Goal: Task Accomplishment & Management: Use online tool/utility

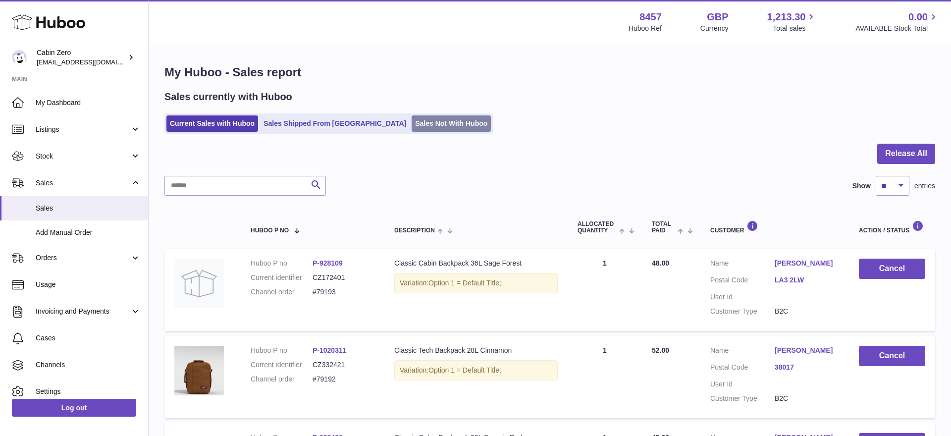
click at [412, 125] on link "Sales Not With Huboo" at bounding box center [451, 123] width 79 height 16
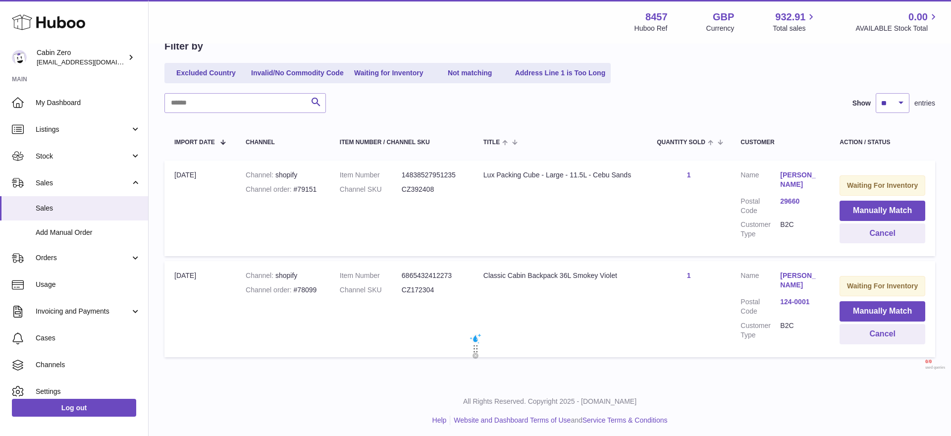
scroll to position [100, 0]
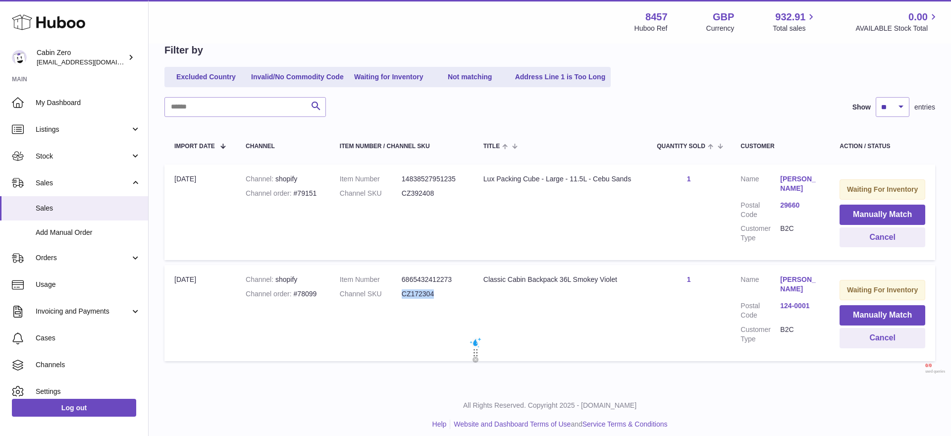
drag, startPoint x: 401, startPoint y: 295, endPoint x: 447, endPoint y: 295, distance: 46.1
click at [447, 295] on dl "Item Number 6865432412273 Channel SKU CZ172304" at bounding box center [402, 289] width 124 height 29
click at [442, 293] on dd "CZ172304" at bounding box center [433, 293] width 62 height 9
drag, startPoint x: 480, startPoint y: 278, endPoint x: 660, endPoint y: 283, distance: 180.4
click at [660, 283] on tr "Import date [DATE] Channel shopify Channel order #78099 Item Number 68654324122…" at bounding box center [549, 313] width 771 height 96
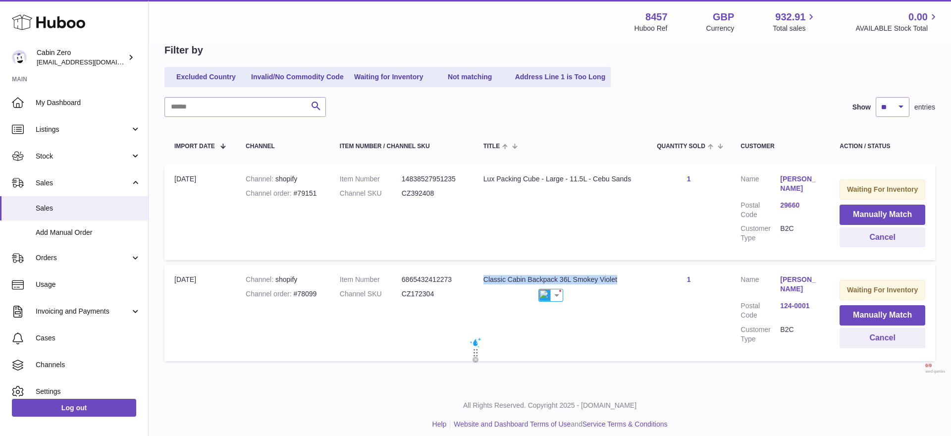
copy tr "Classic Cabin Backpack 36L Smokey Violet"
click at [529, 199] on td "Title Lux Packing Cube - Large - 11.5L - Cebu Sands" at bounding box center [560, 212] width 173 height 96
drag, startPoint x: 289, startPoint y: 194, endPoint x: 325, endPoint y: 194, distance: 35.7
click at [325, 194] on td "Channel shopify Channel order #79151" at bounding box center [283, 212] width 94 height 96
drag, startPoint x: 294, startPoint y: 194, endPoint x: 322, endPoint y: 191, distance: 27.4
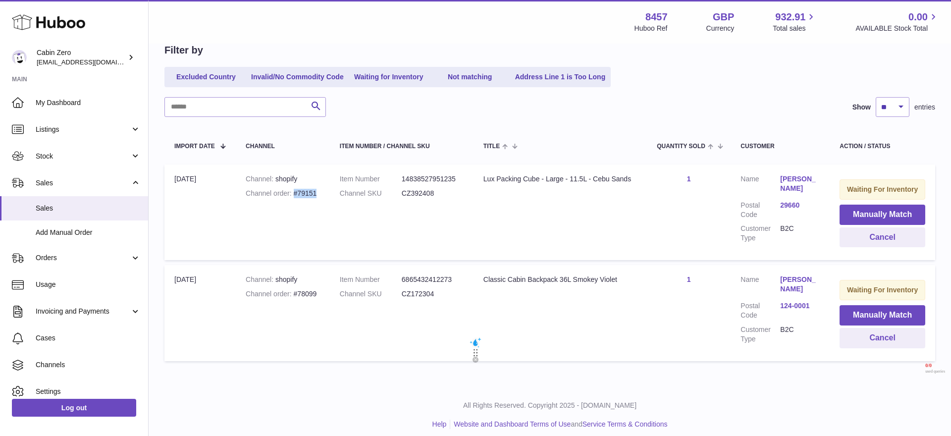
click at [321, 193] on td "Channel shopify Channel order #79151" at bounding box center [283, 212] width 94 height 96
copy div "#79151"
click at [499, 245] on td "Title Lux Packing Cube - Large - 11.5L - Cebu Sands" at bounding box center [560, 212] width 173 height 96
drag, startPoint x: 399, startPoint y: 192, endPoint x: 454, endPoint y: 190, distance: 54.5
click at [454, 191] on dl "Item Number 14838527951235 Channel SKU CZ392408" at bounding box center [402, 188] width 124 height 29
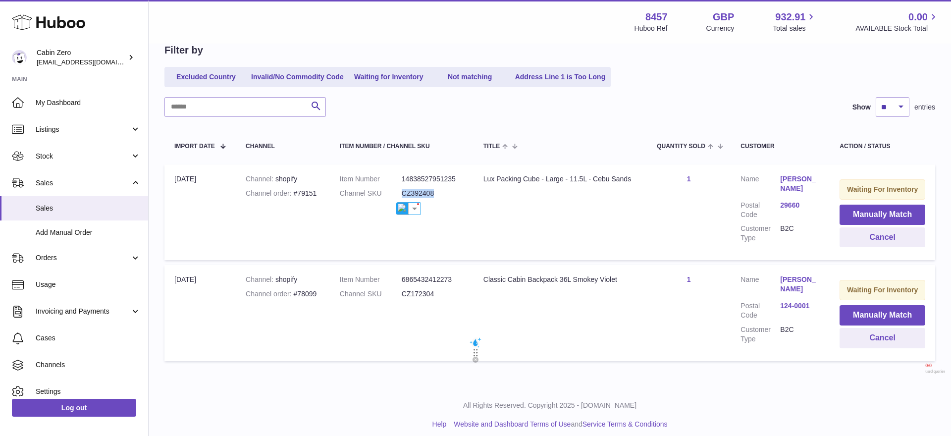
copy dl "CZ392408"
click at [790, 183] on link "[PERSON_NAME]" at bounding box center [800, 183] width 40 height 19
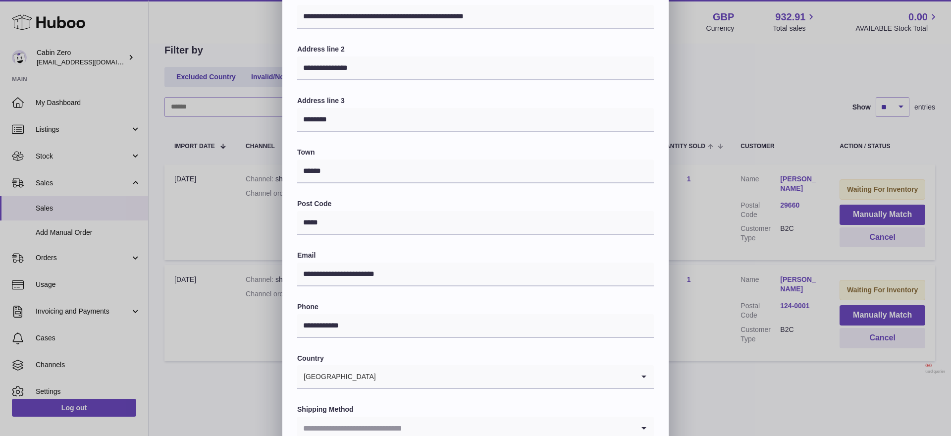
scroll to position [0, 0]
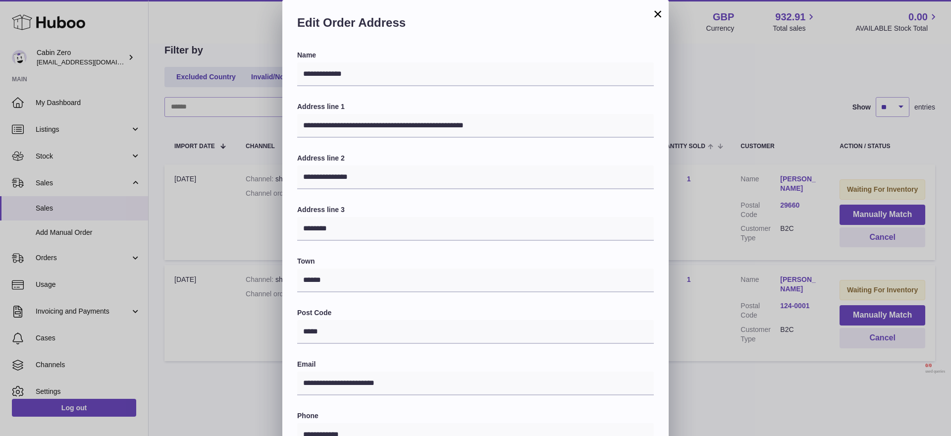
click at [657, 11] on button "×" at bounding box center [658, 14] width 12 height 12
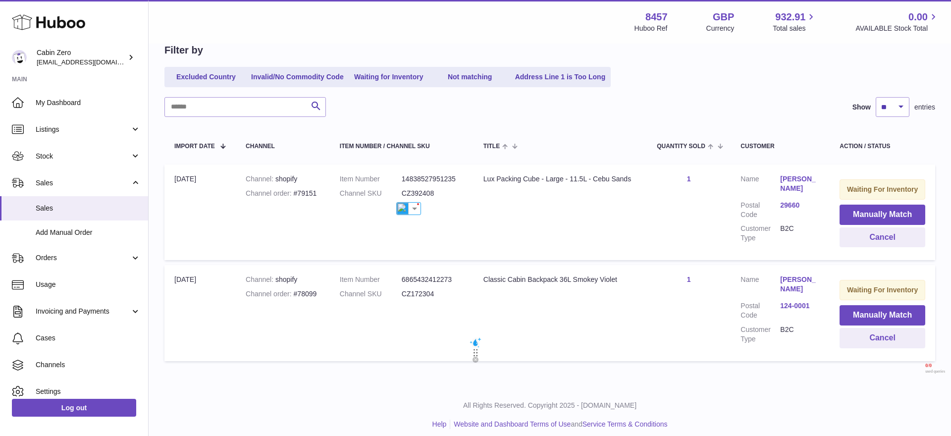
click at [607, 244] on td "Title Lux Packing Cube - Large - 11.5L - Cebu Sands" at bounding box center [560, 212] width 173 height 96
drag, startPoint x: 648, startPoint y: 173, endPoint x: 480, endPoint y: 157, distance: 169.2
click at [480, 174] on tr "Import date 17th Sep Channel shopify Channel order #79151 Item Number 148385279…" at bounding box center [549, 212] width 771 height 96
copy tr "Lux Packing Cube - Large - 11.5L - Cebu Sands"
click at [585, 177] on div "Lux Packing Cube - Large - 11.5L - Cebu Sands" at bounding box center [561, 178] width 154 height 9
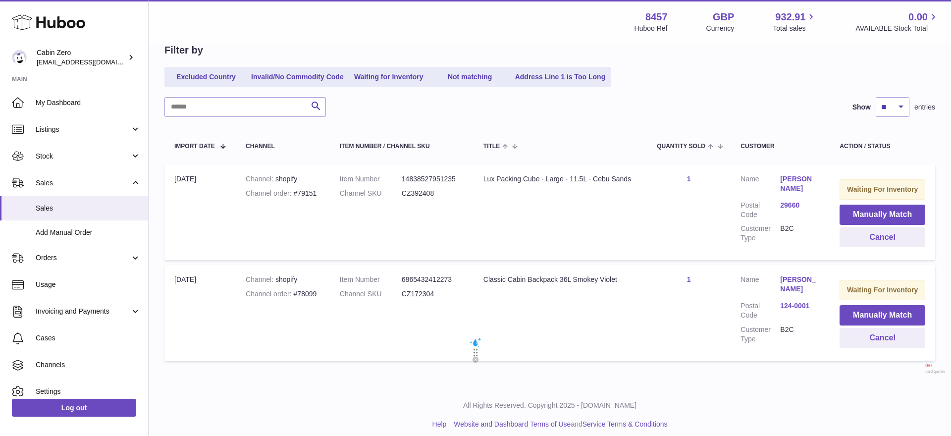
click at [598, 192] on td "Title Lux Packing Cube - Large - 11.5L - Cebu Sands" at bounding box center [560, 212] width 173 height 96
drag, startPoint x: 401, startPoint y: 197, endPoint x: 444, endPoint y: 199, distance: 43.2
click at [444, 199] on dl "Item Number 14838527951235 Channel SKU CZ392408" at bounding box center [402, 188] width 124 height 29
copy dl "CZ392408"
click at [860, 210] on button "Manually Match" at bounding box center [883, 215] width 86 height 20
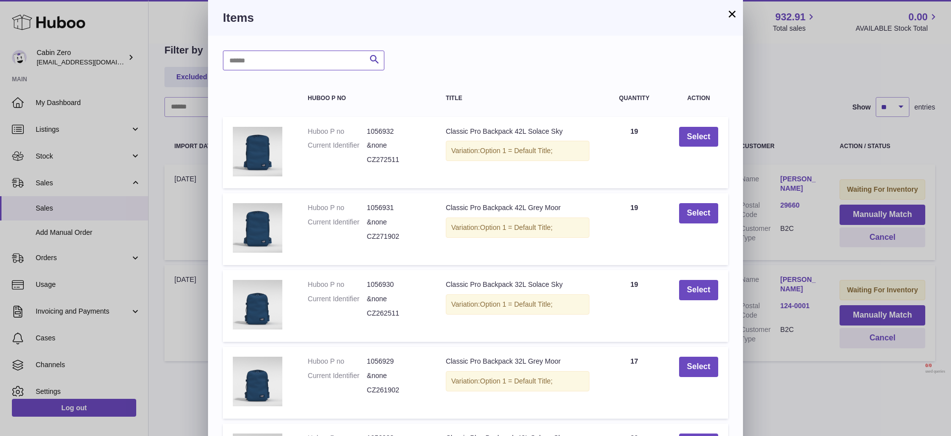
click at [311, 58] on input "text" at bounding box center [304, 61] width 162 height 20
paste input "********"
type input "********"
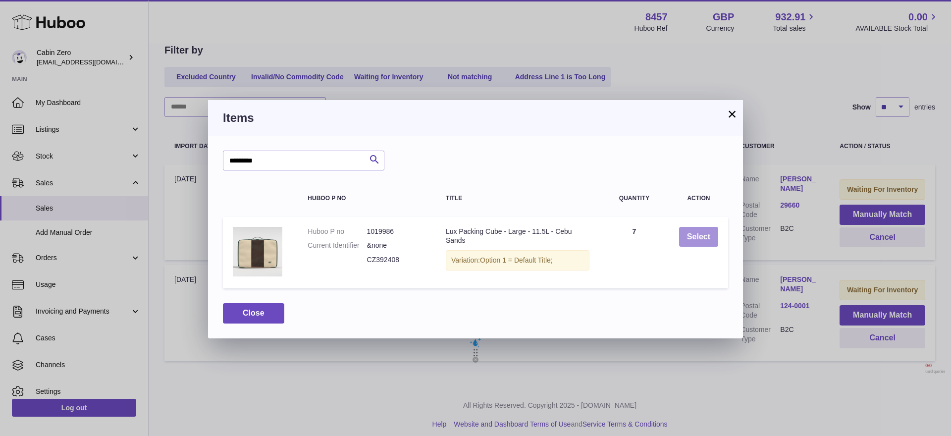
click at [704, 241] on button "Select" at bounding box center [698, 237] width 39 height 20
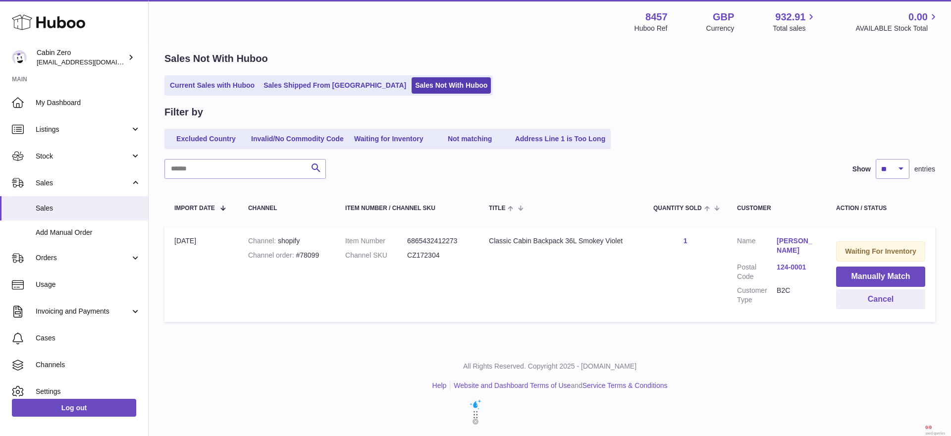
scroll to position [4, 0]
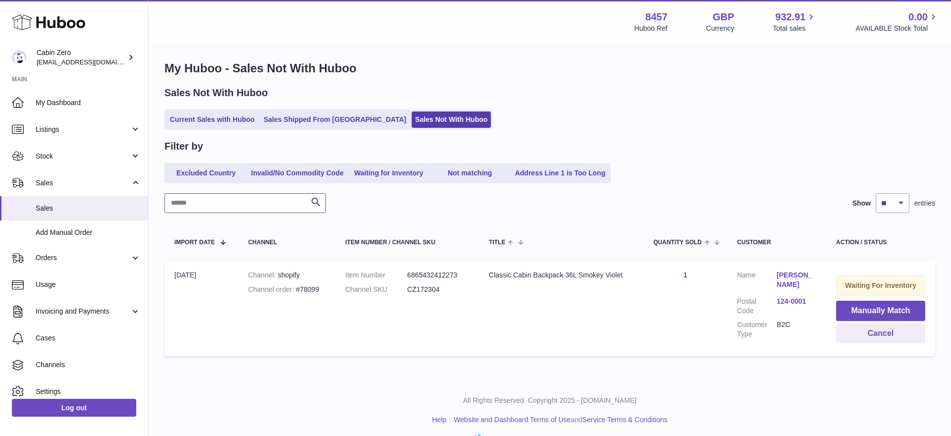
click at [243, 204] on input "text" at bounding box center [245, 203] width 162 height 20
paste input "**********"
type input "**********"
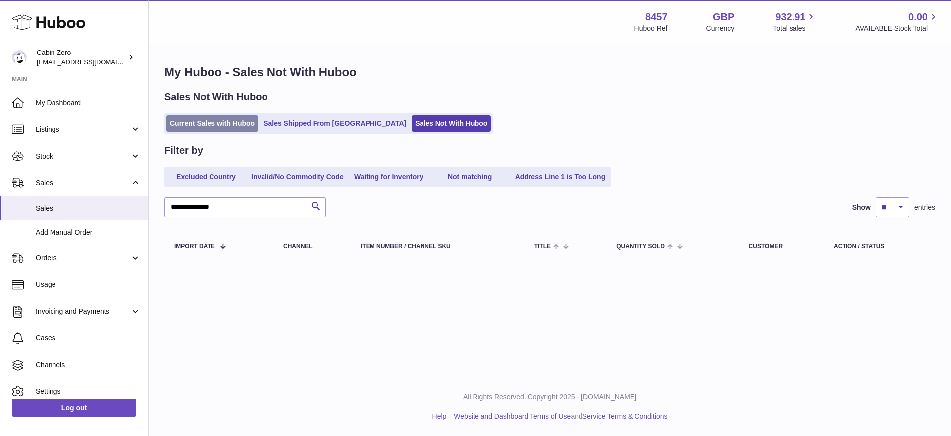
click at [204, 123] on link "Current Sales with Huboo" at bounding box center [212, 123] width 92 height 16
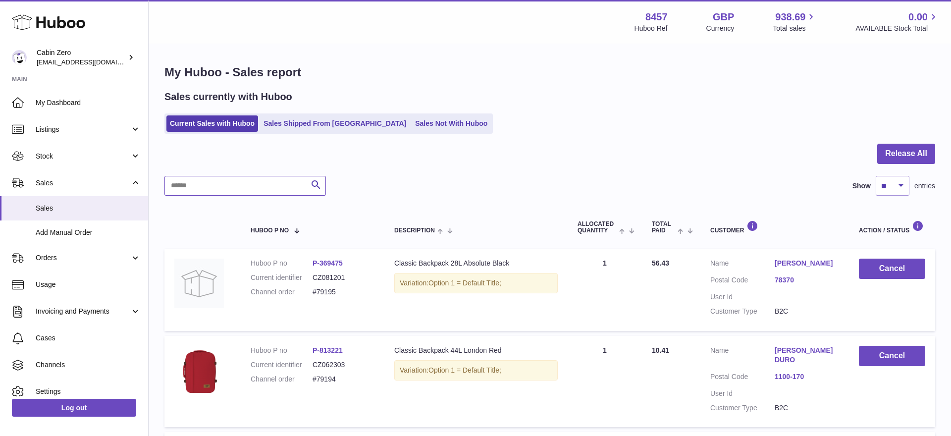
click at [226, 187] on input "text" at bounding box center [245, 186] width 162 height 20
paste input "**********"
type input "******"
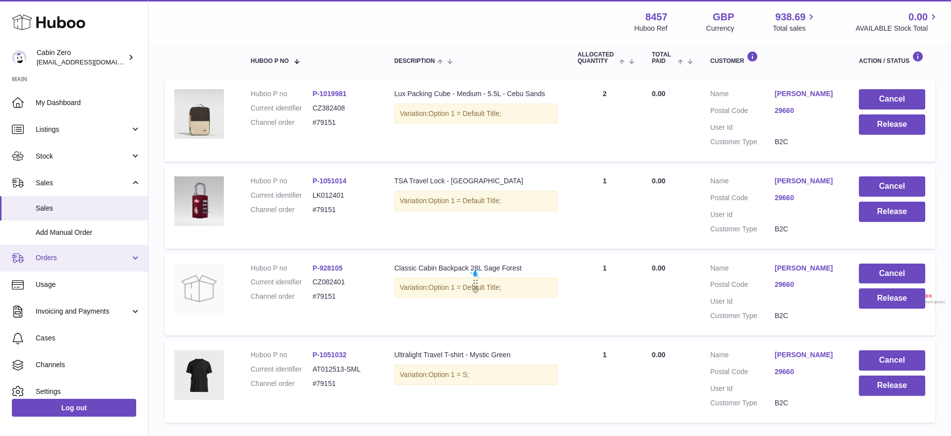
scroll to position [36, 0]
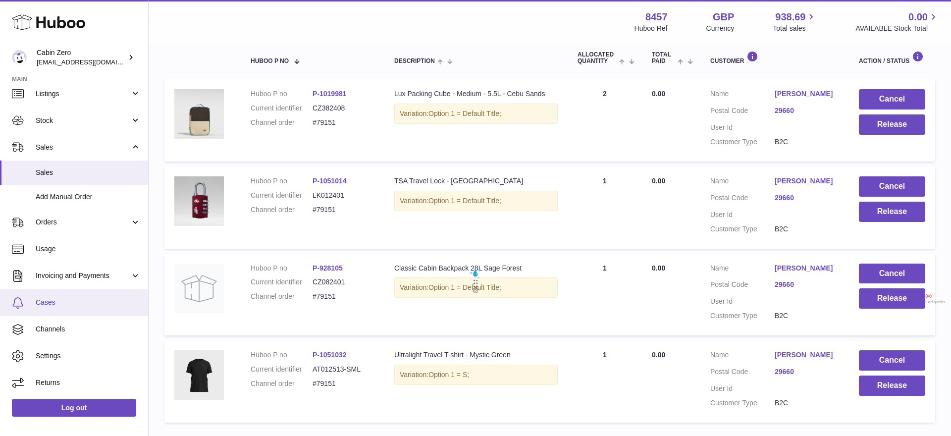
click at [73, 306] on span "Cases" at bounding box center [88, 302] width 105 height 9
